Goal: Information Seeking & Learning: Learn about a topic

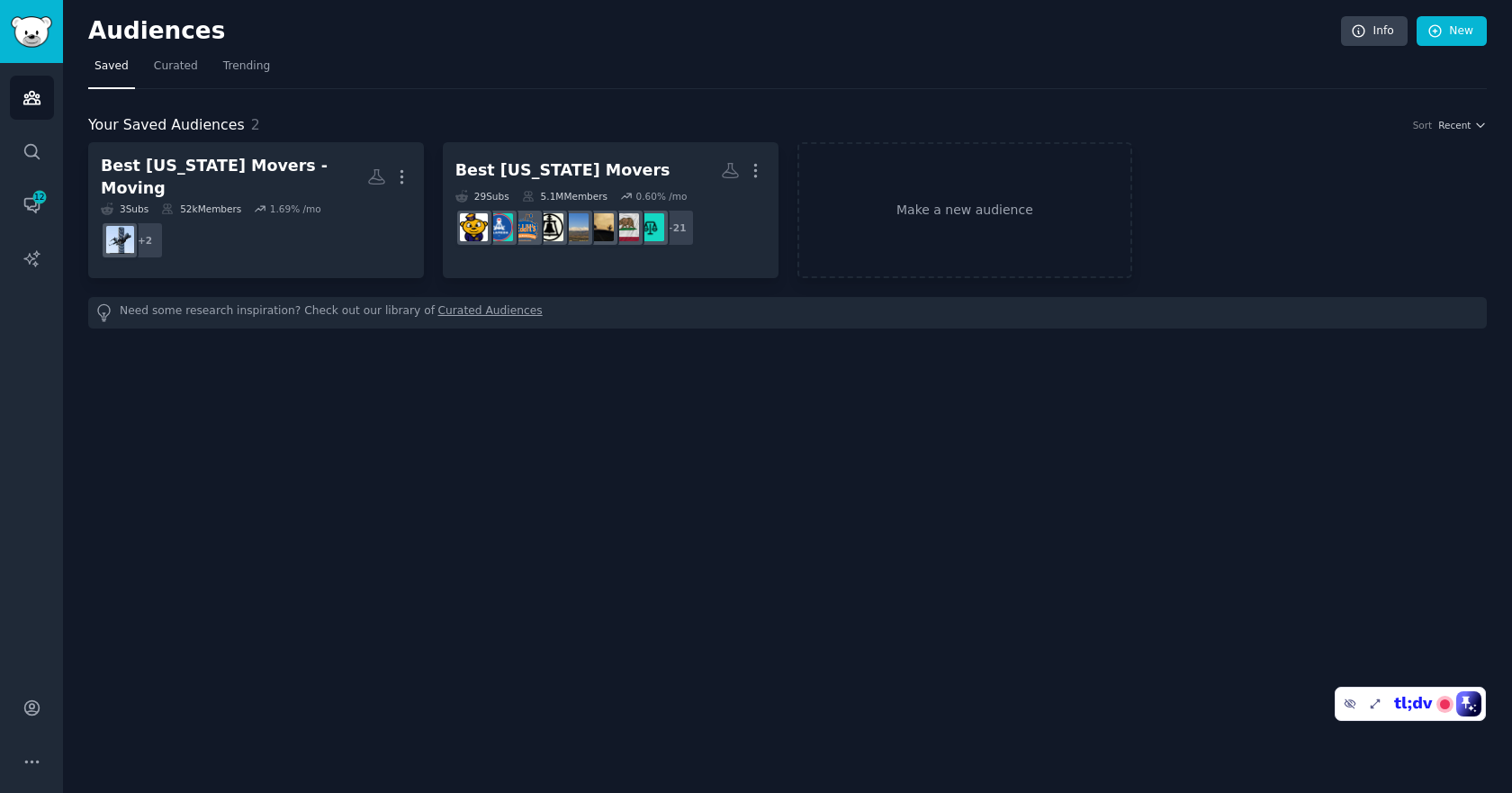
click at [308, 385] on div "Audiences Info New Saved Curated Trending Your Saved Audiences 2 Sort Recent Be…" at bounding box center [786, 396] width 1448 height 793
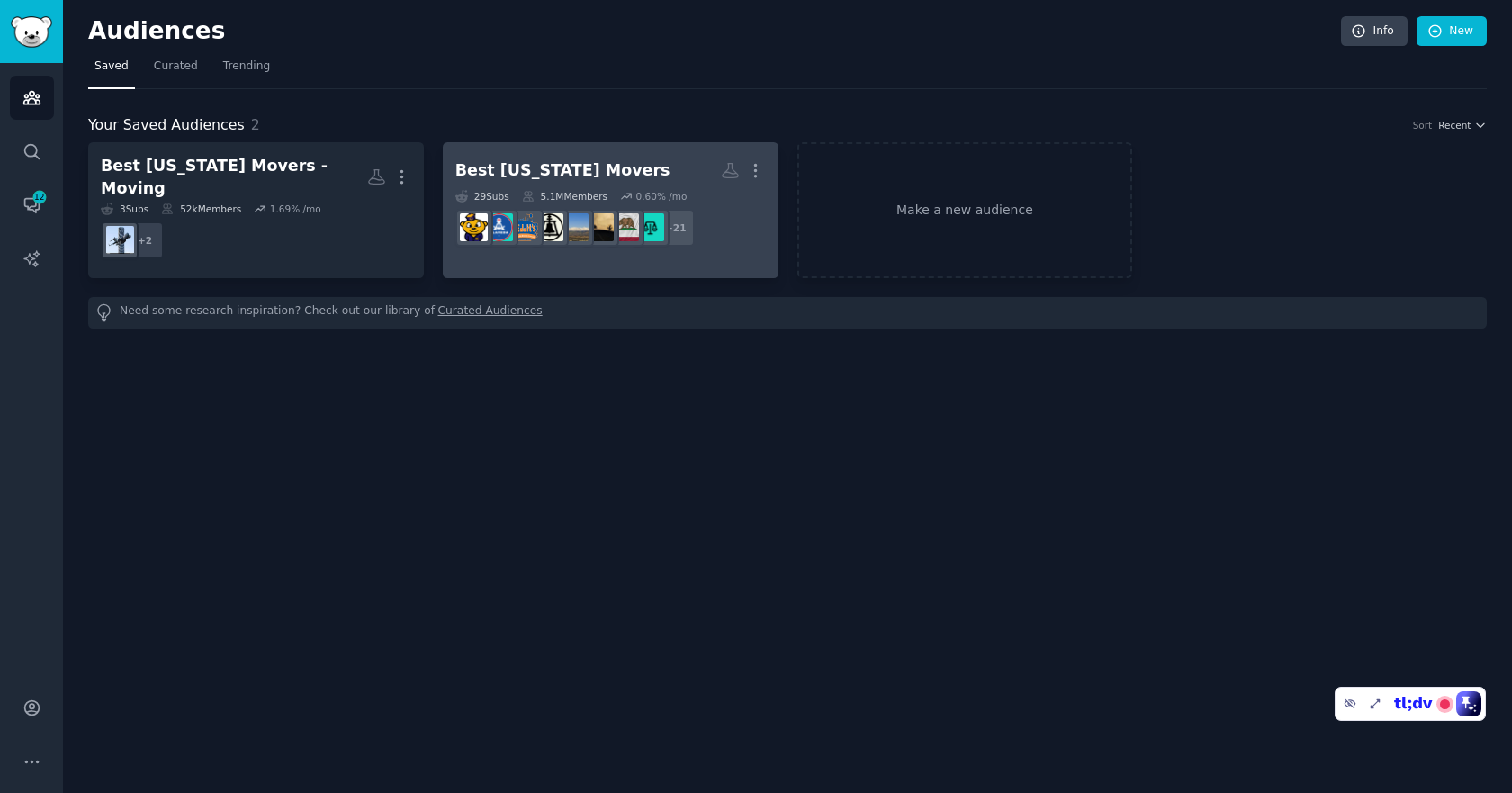
click at [557, 170] on div "Best [US_STATE] Movers" at bounding box center [563, 170] width 215 height 22
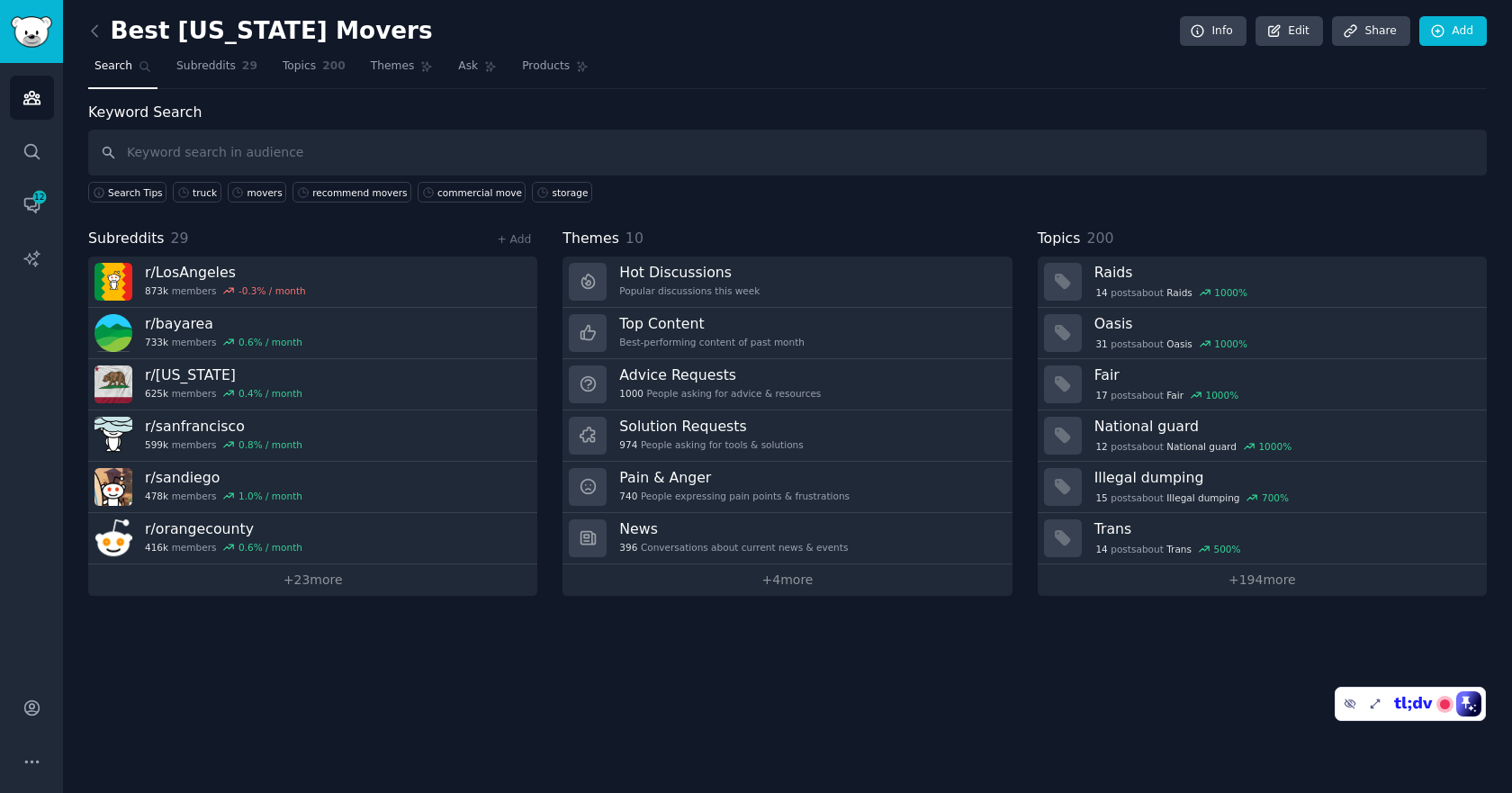
click at [171, 240] on span "29" at bounding box center [180, 238] width 18 height 17
click at [325, 140] on input "text" at bounding box center [786, 152] width 1398 height 46
type input "looking for"
